Goal: Check status

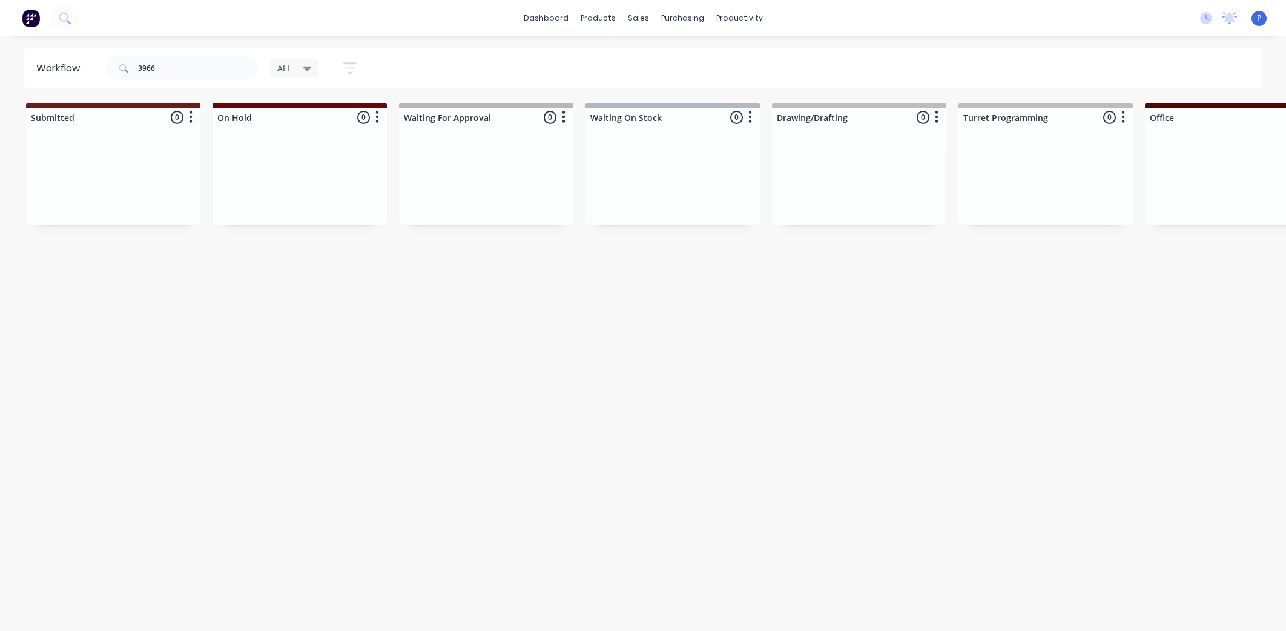
scroll to position [0, 2840]
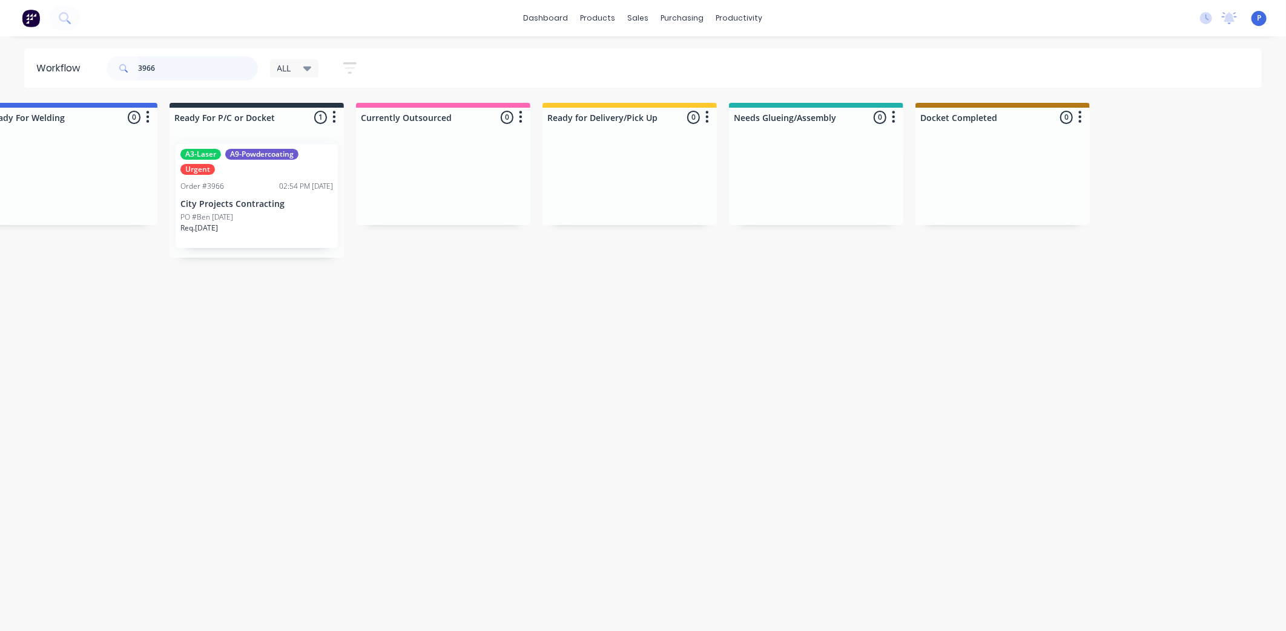
click at [195, 73] on input "3966" at bounding box center [198, 68] width 120 height 24
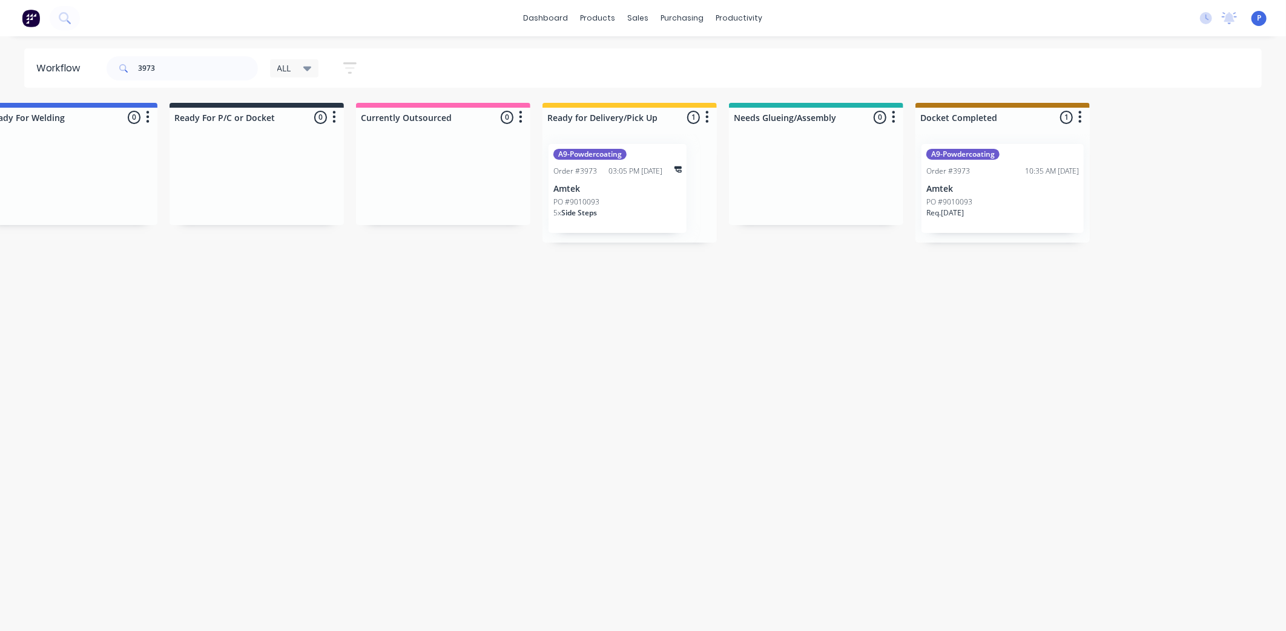
drag, startPoint x: 558, startPoint y: 344, endPoint x: 639, endPoint y: 340, distance: 81.8
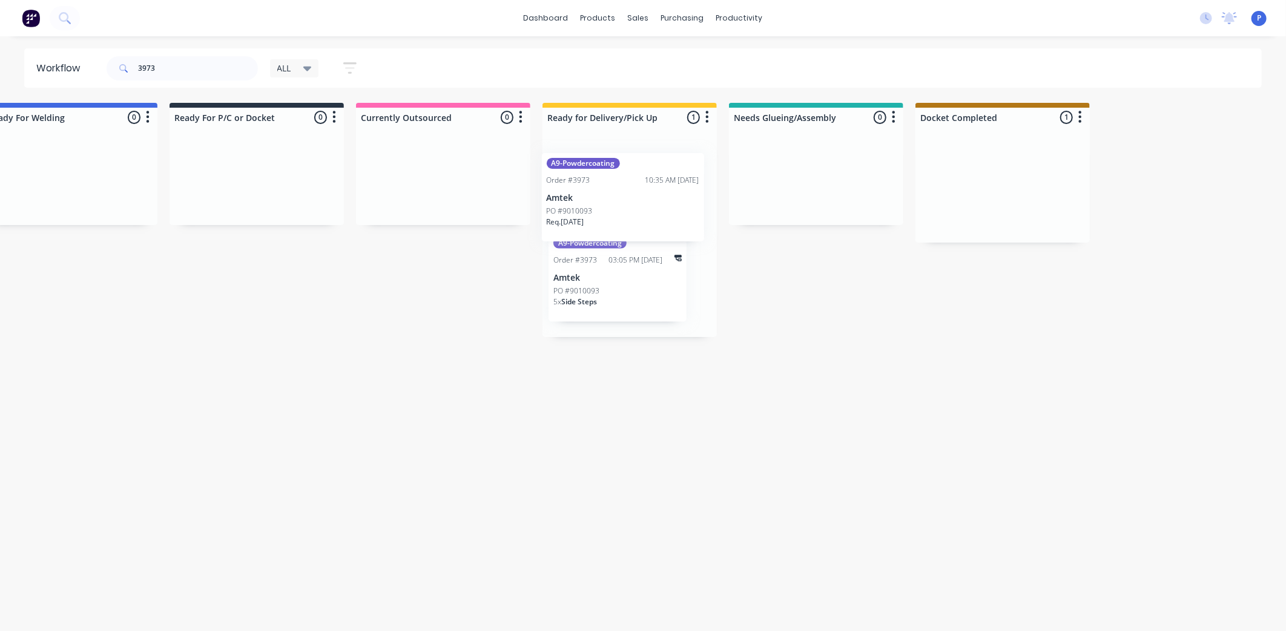
drag, startPoint x: 989, startPoint y: 184, endPoint x: 604, endPoint y: 189, distance: 385.7
click at [603, 186] on p "Amtek" at bounding box center [629, 189] width 153 height 10
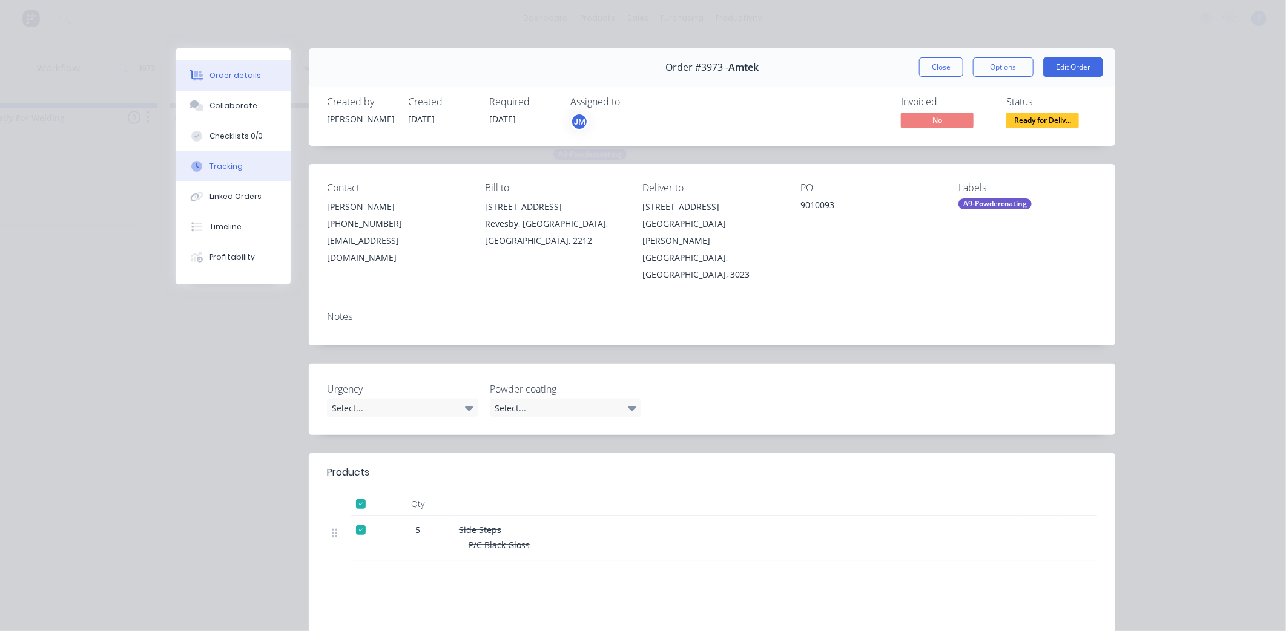
click at [233, 162] on div "Tracking" at bounding box center [225, 166] width 33 height 11
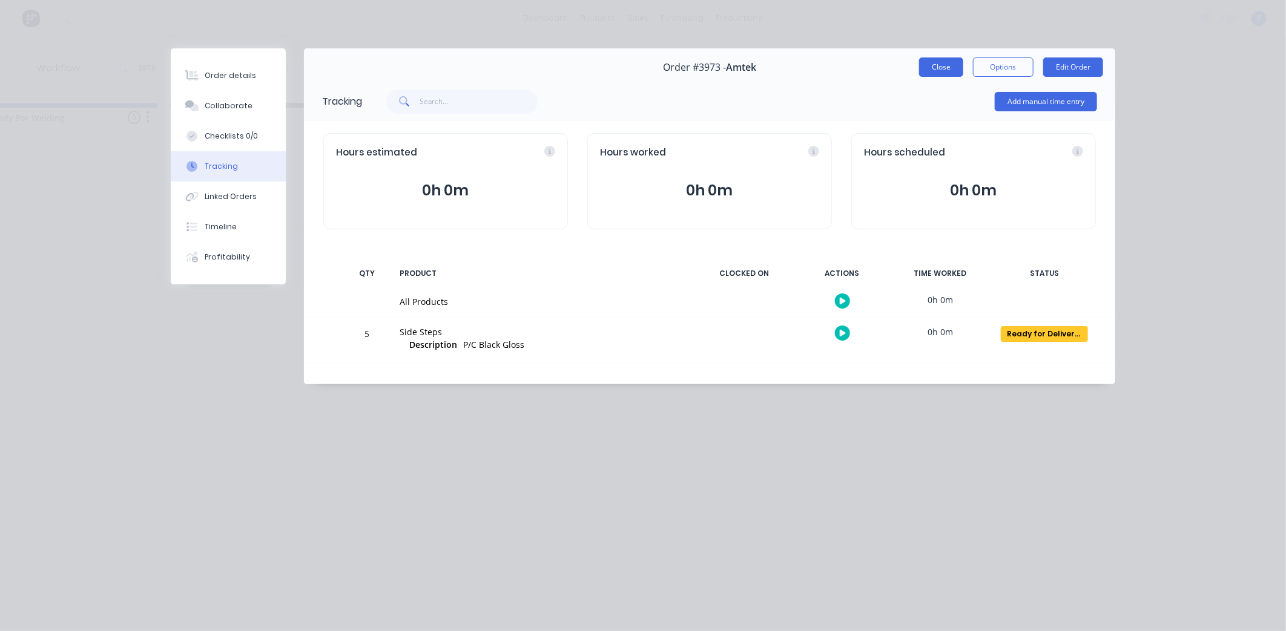
click at [940, 71] on button "Close" at bounding box center [941, 67] width 44 height 19
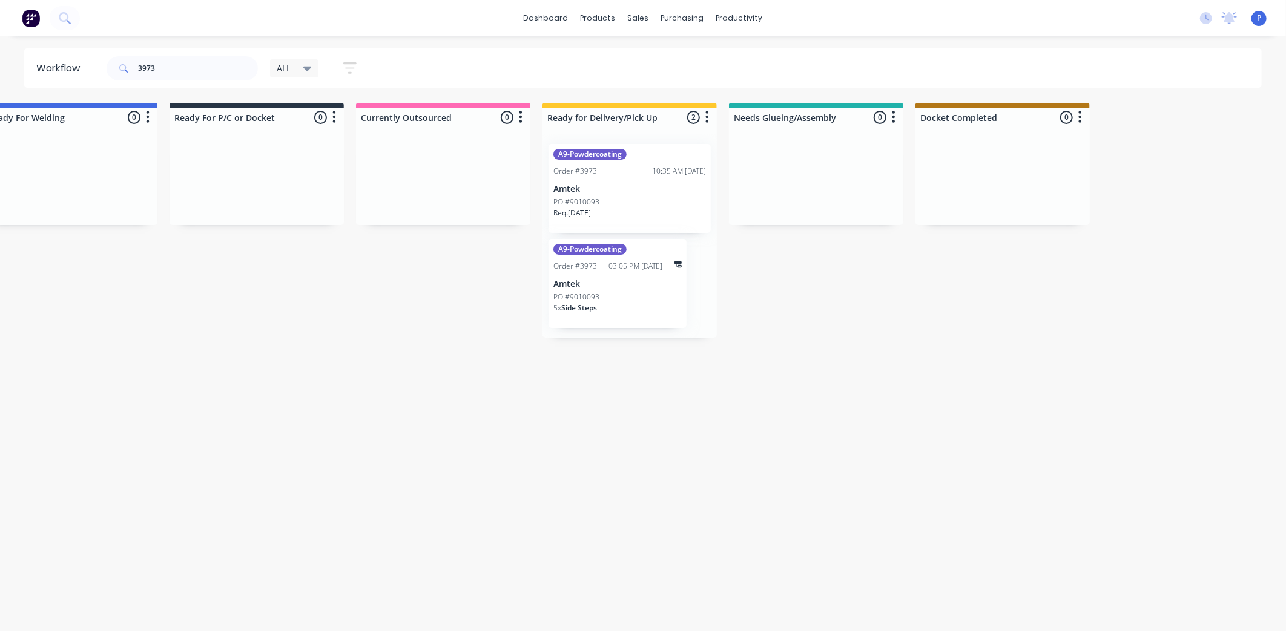
click at [351, 68] on icon "button" at bounding box center [350, 68] width 10 height 2
click at [339, 143] on icon at bounding box center [341, 144] width 8 height 5
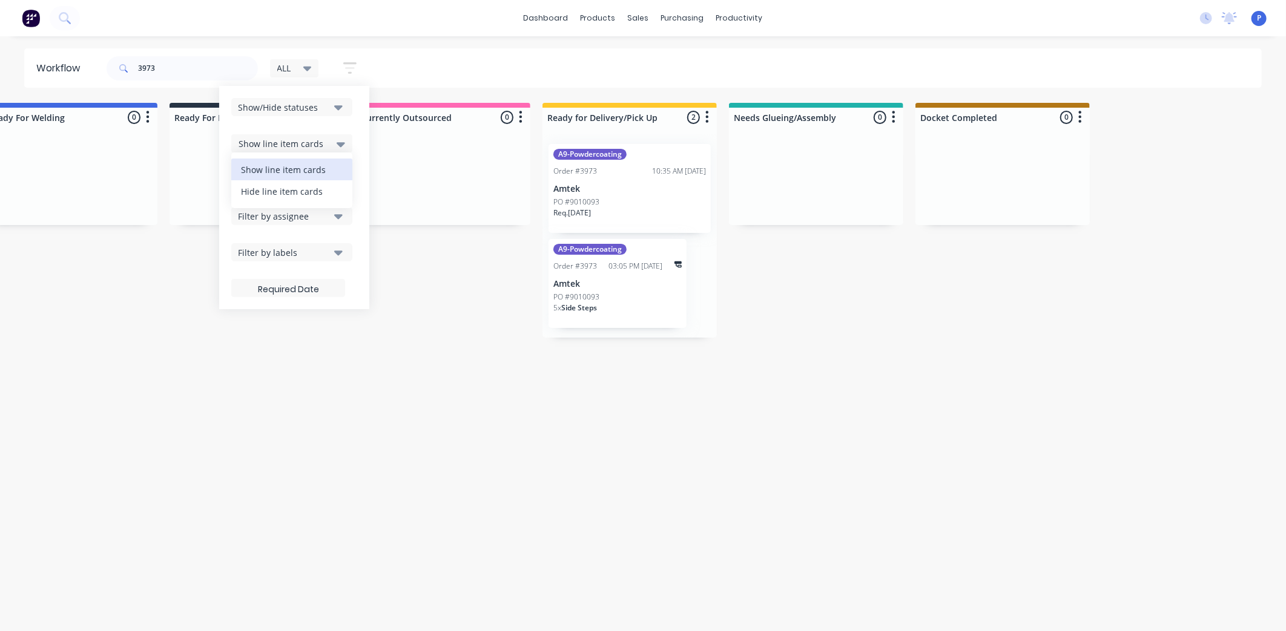
click at [321, 194] on div "Hide line item cards" at bounding box center [291, 191] width 121 height 22
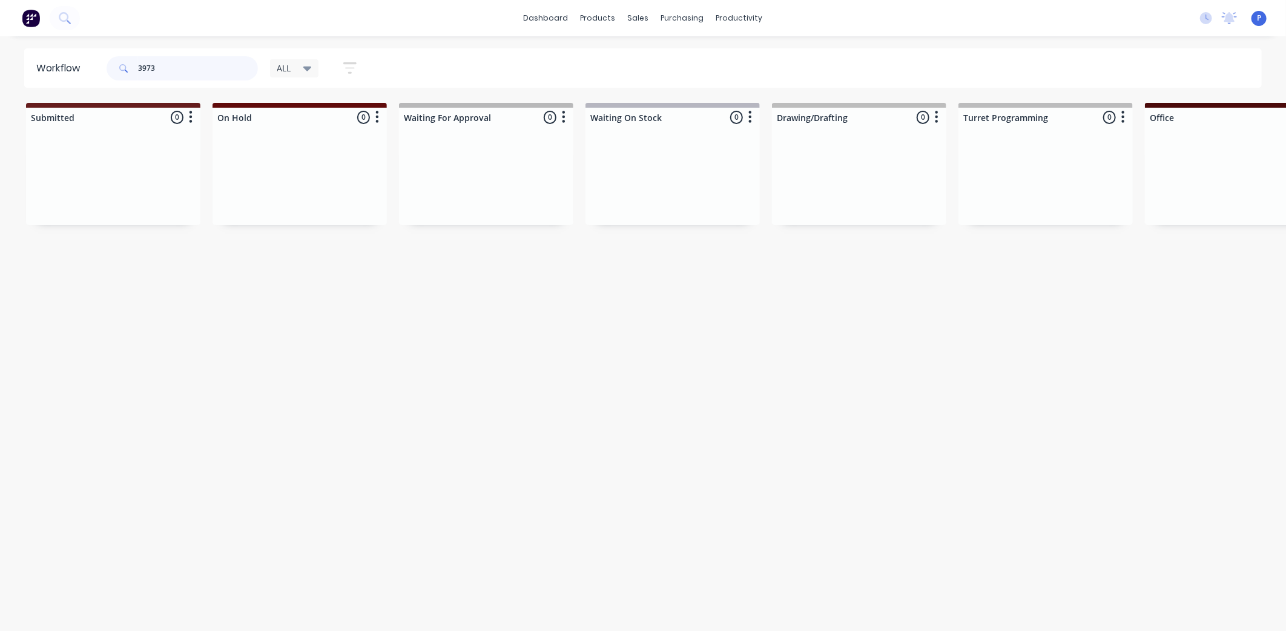
click at [162, 63] on input "3973" at bounding box center [198, 68] width 120 height 24
type input "3966"
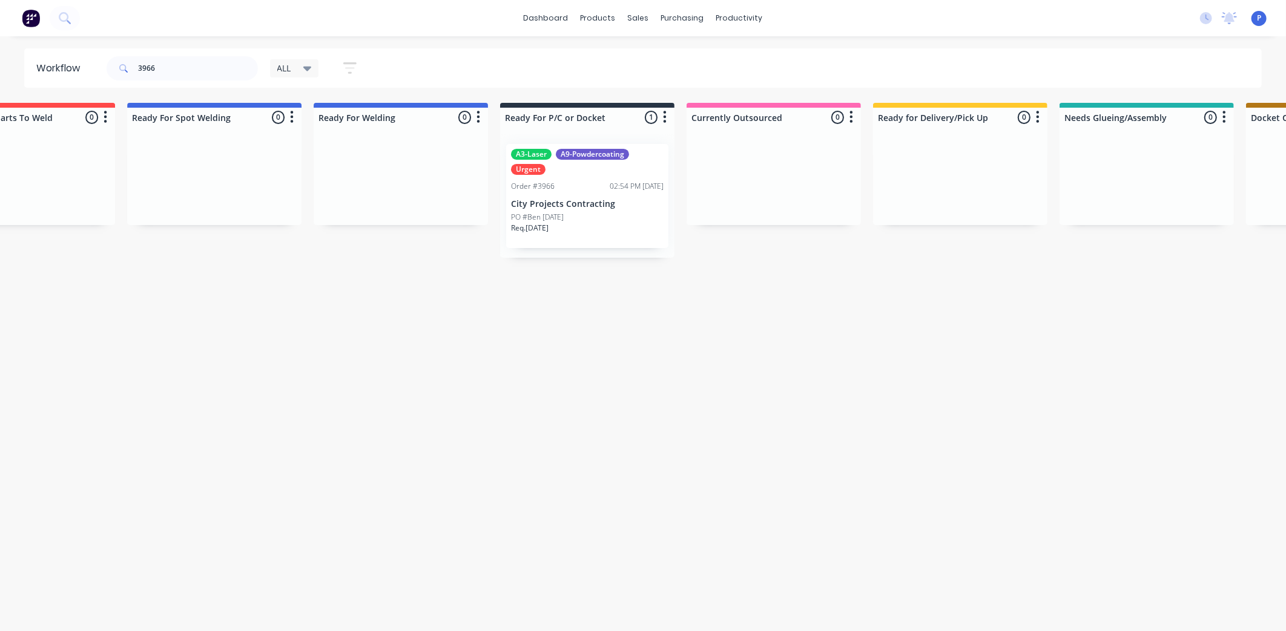
drag, startPoint x: 390, startPoint y: 448, endPoint x: 516, endPoint y: 436, distance: 127.1
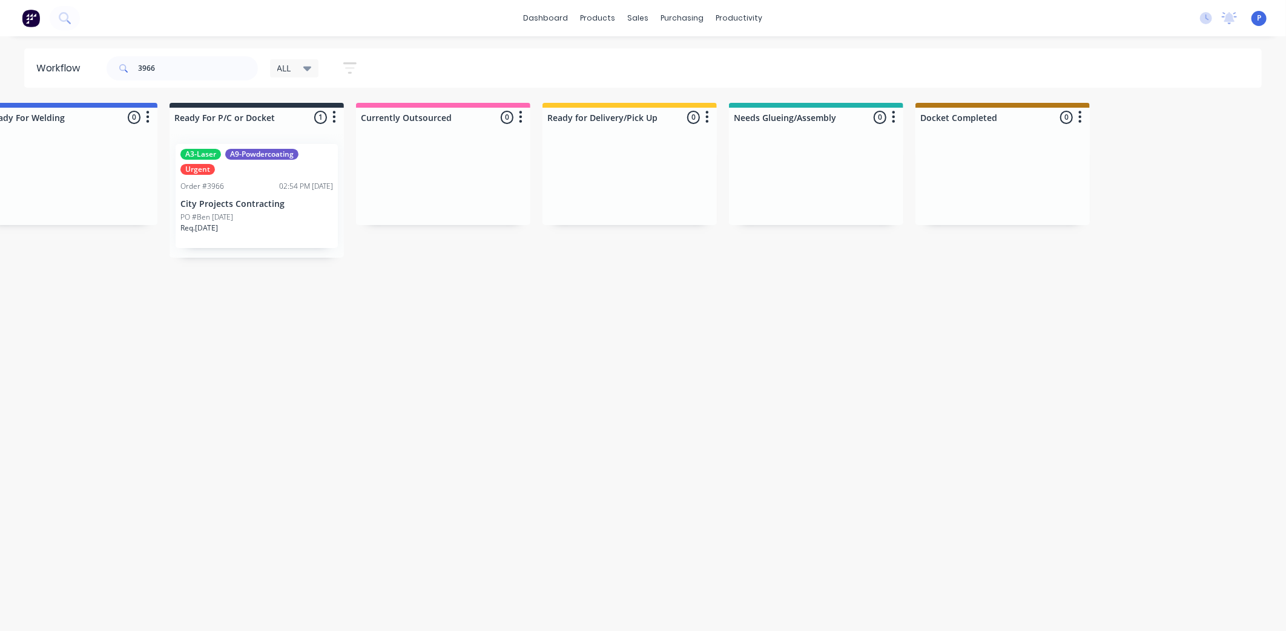
click at [251, 199] on p "City Projects Contracting" at bounding box center [256, 204] width 153 height 10
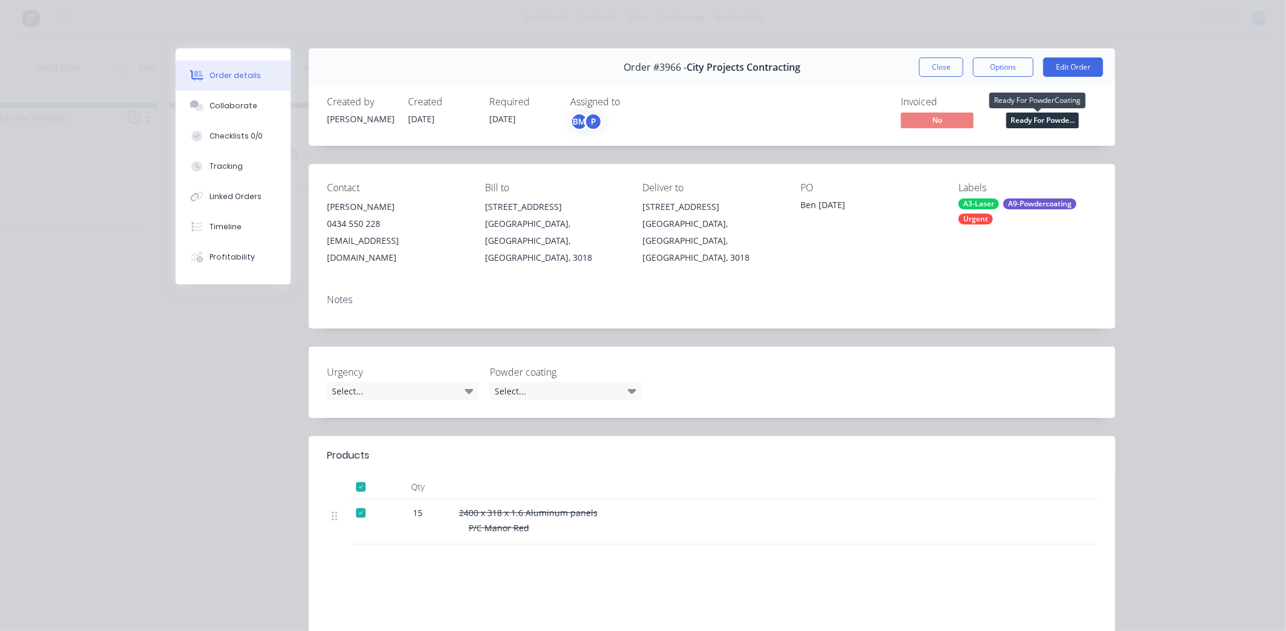
click at [1036, 120] on span "Ready For Powde..." at bounding box center [1042, 120] width 73 height 15
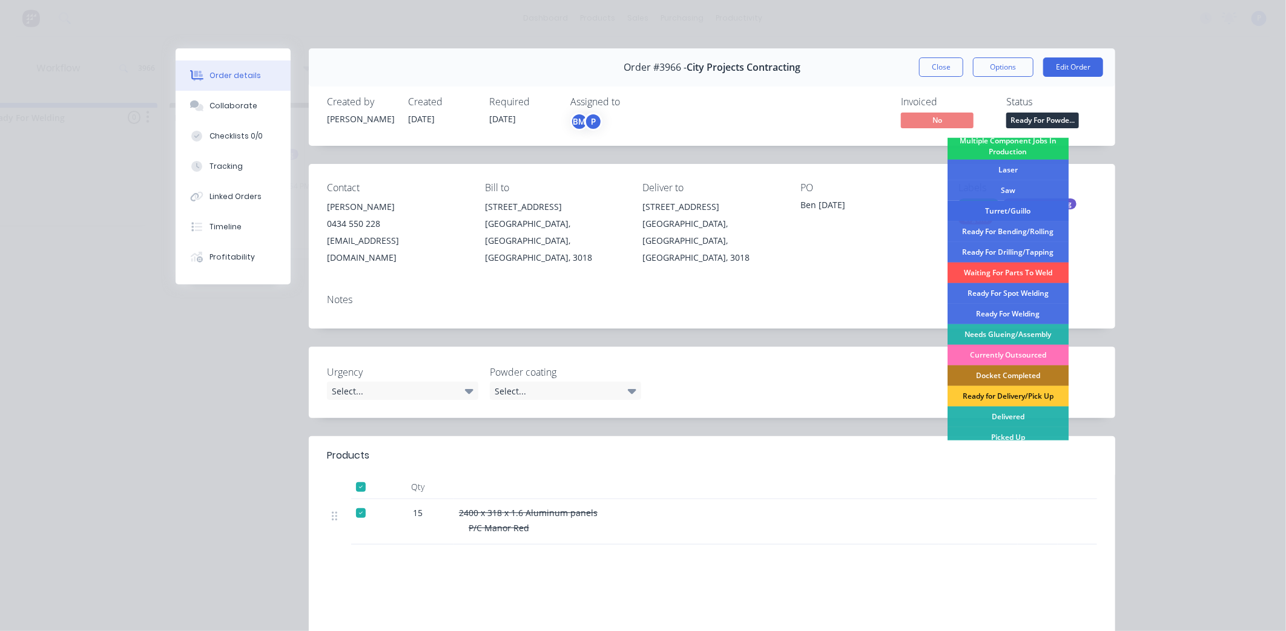
scroll to position [156, 0]
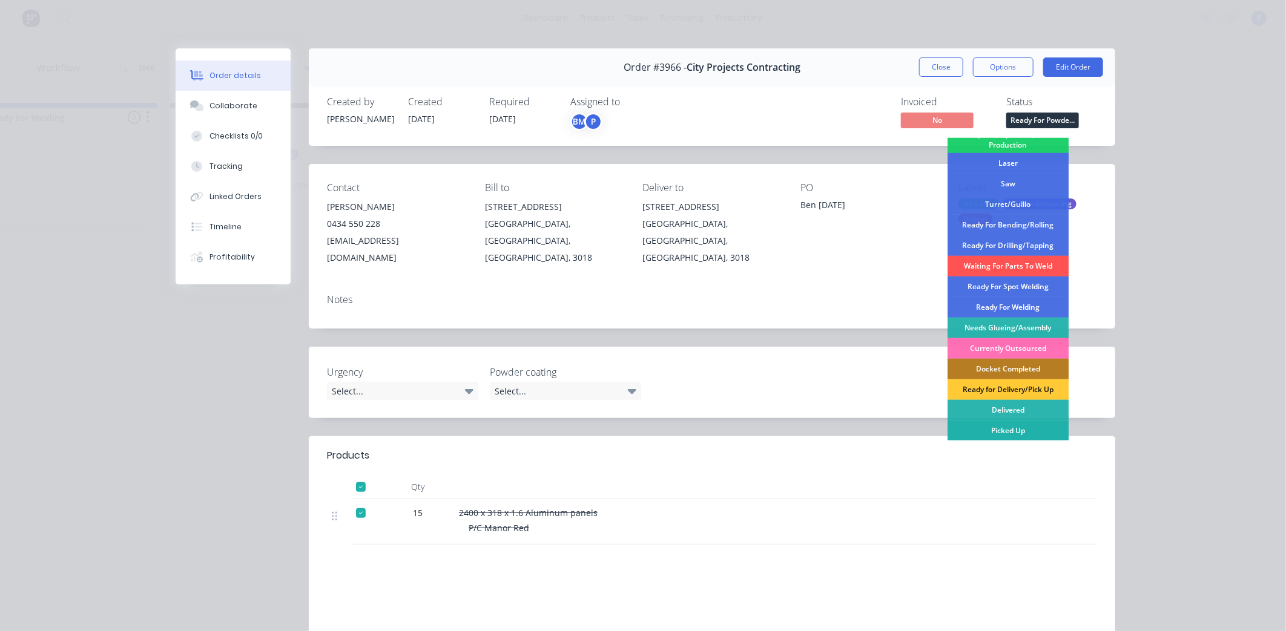
click at [1012, 431] on div "Picked Up" at bounding box center [1007, 431] width 121 height 21
